Goal: Find specific page/section

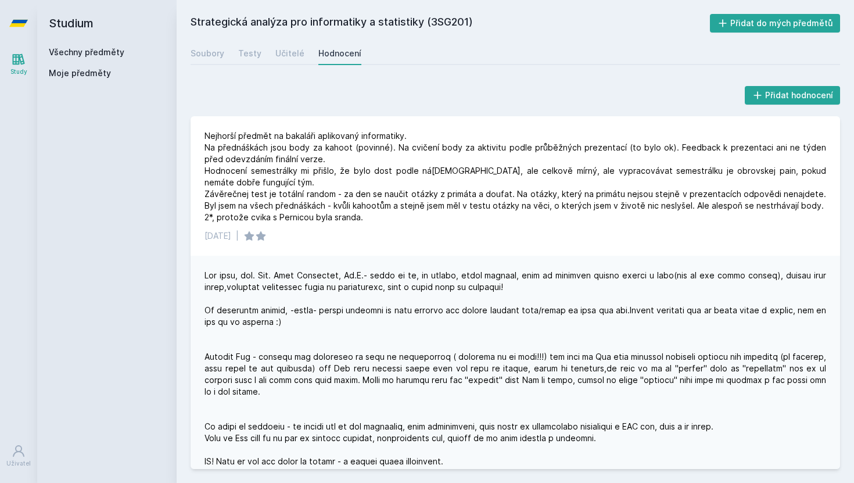
click at [82, 49] on link "Všechny předměty" at bounding box center [87, 52] width 76 height 10
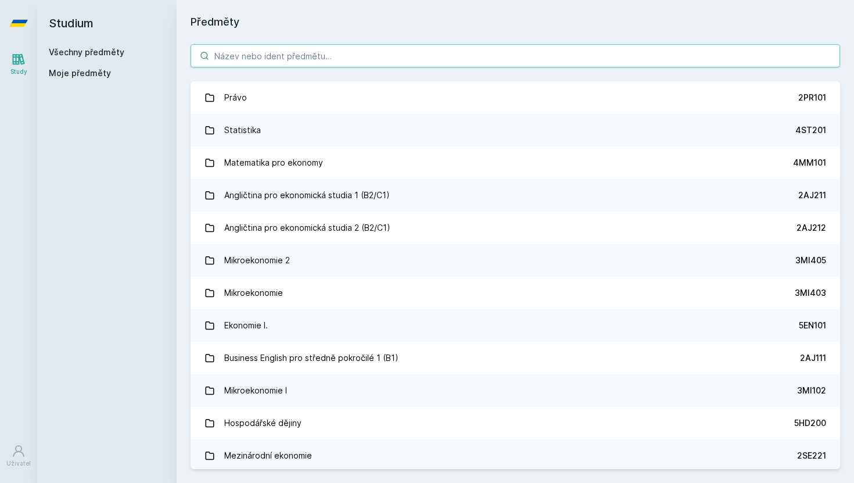
click at [299, 57] on input "search" at bounding box center [515, 55] width 649 height 23
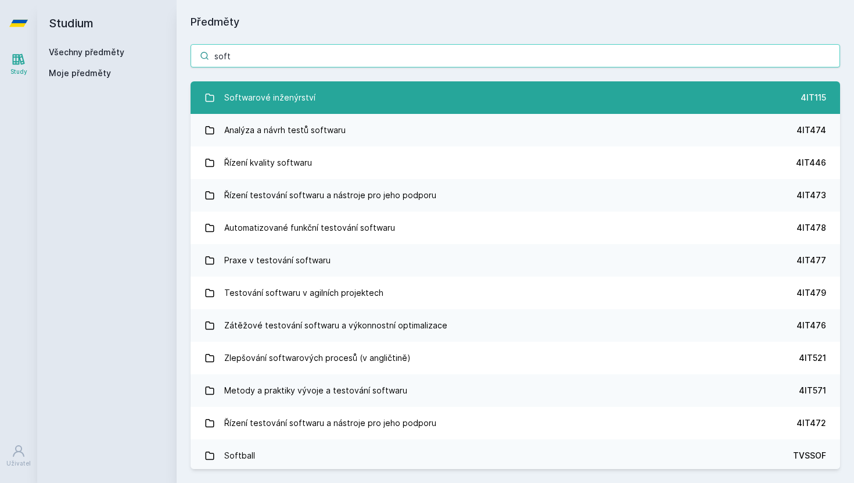
type input "soft"
click at [270, 103] on div "Softwarové inženýrství" at bounding box center [269, 97] width 91 height 23
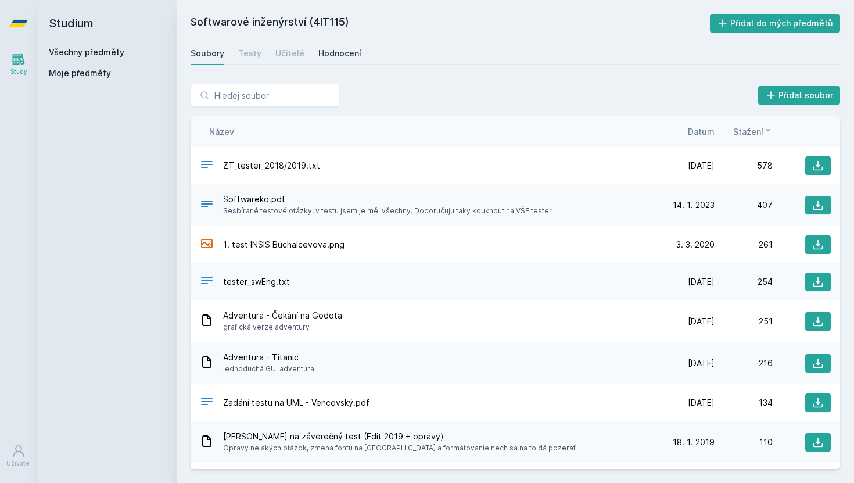
click at [322, 46] on link "Hodnocení" at bounding box center [339, 53] width 43 height 23
